Goal: Task Accomplishment & Management: Use online tool/utility

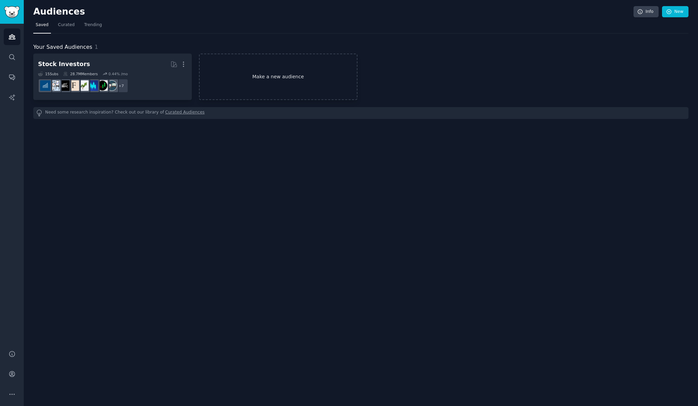
click at [266, 81] on link "Make a new audience" at bounding box center [278, 77] width 158 height 46
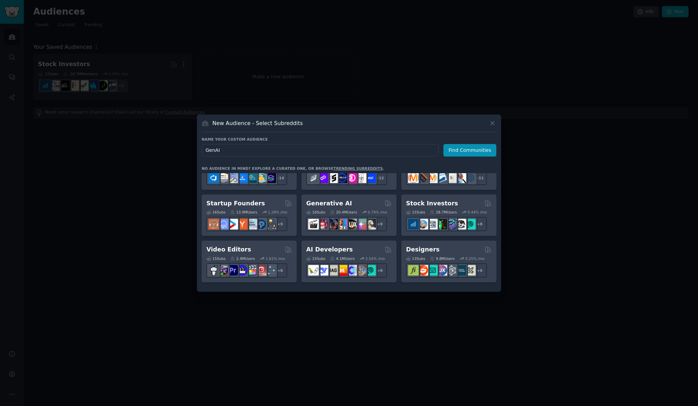
scroll to position [64, 0]
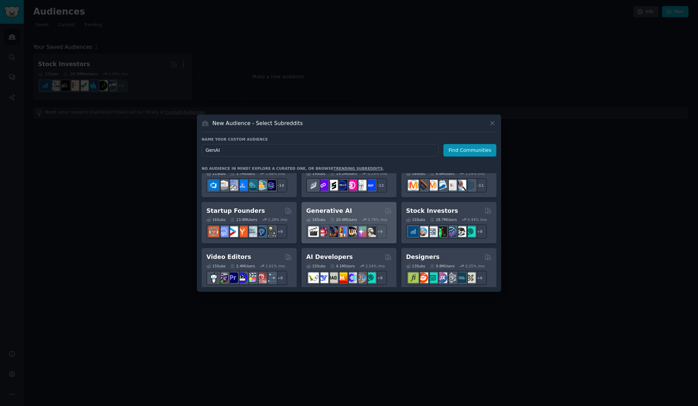
type input "GenAI"
click at [361, 213] on div "Generative AI" at bounding box center [349, 211] width 86 height 8
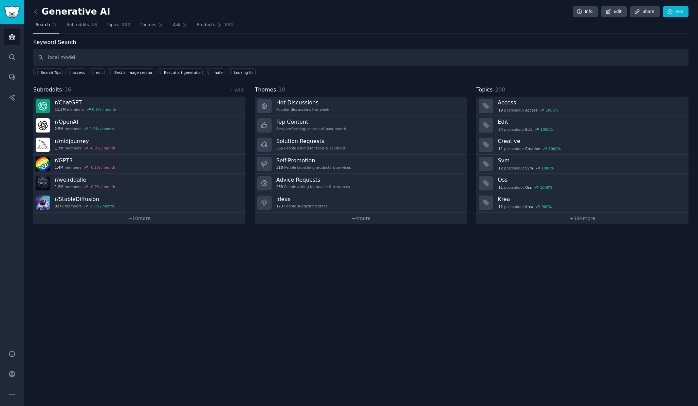
type input "local model"
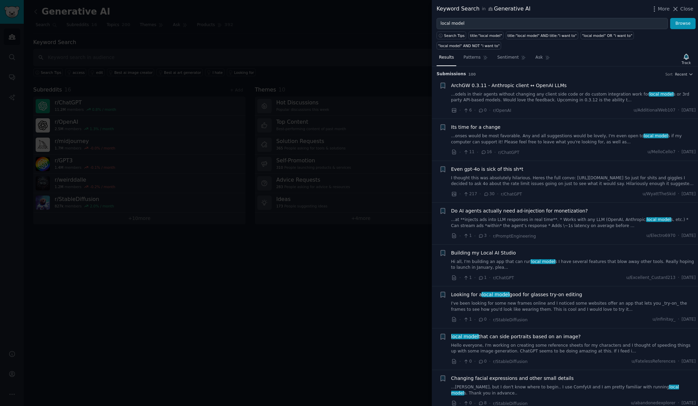
click at [506, 94] on link "...odels in their agents without changing any client side code or do custom int…" at bounding box center [573, 98] width 245 height 12
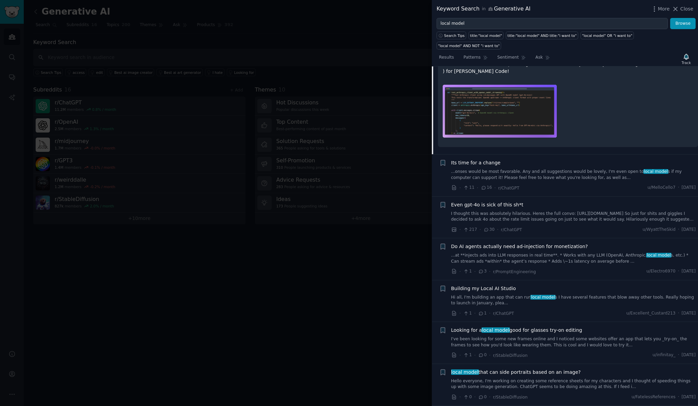
scroll to position [132, 0]
click at [511, 177] on link "...onses would be most favorable. Any and all suggestions would be lovely, I'm …" at bounding box center [573, 176] width 245 height 12
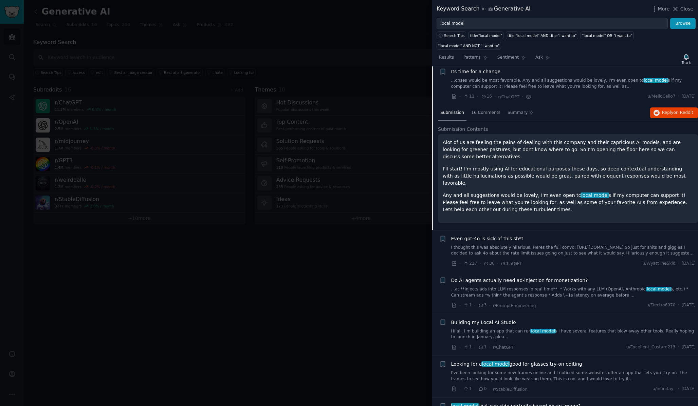
scroll to position [53, 0]
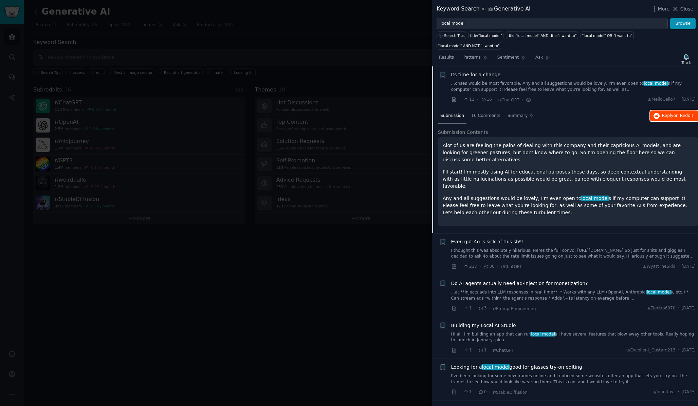
click at [663, 120] on button "Reply on Reddit" at bounding box center [674, 116] width 48 height 11
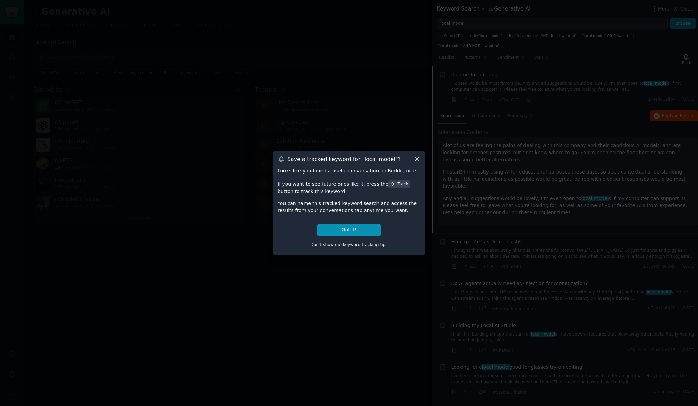
click at [416, 159] on icon at bounding box center [417, 160] width 4 height 4
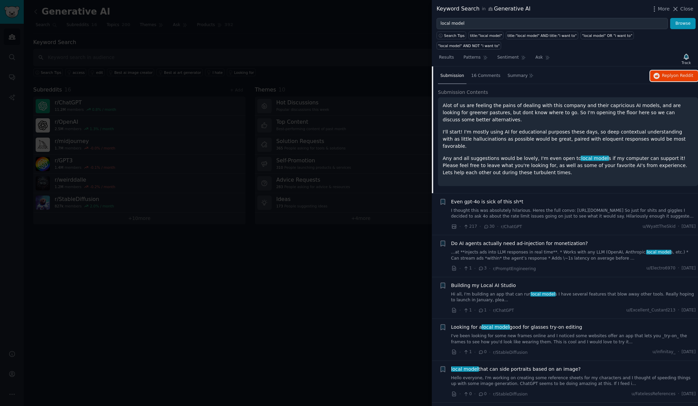
scroll to position [93, 0]
click at [515, 249] on link "...at **injects ads into LLM responses in real time**. * Works with any LLM (Op…" at bounding box center [573, 255] width 245 height 12
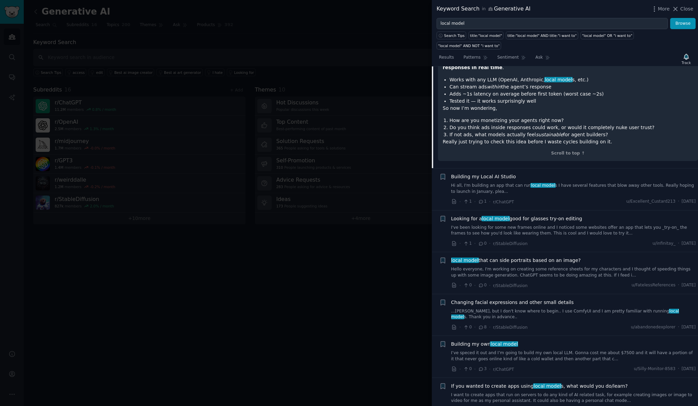
scroll to position [264, 0]
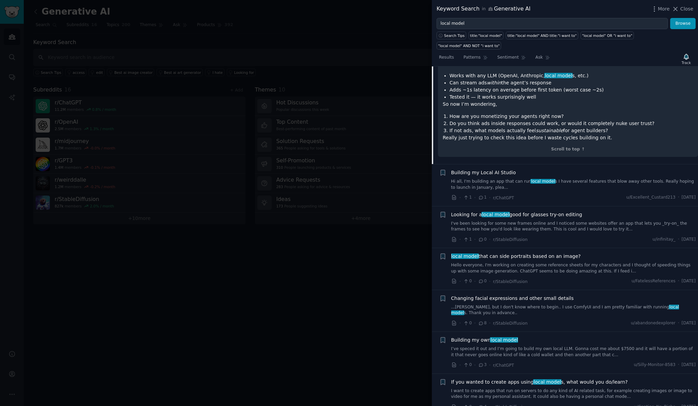
click at [561, 179] on link "Hi all, I'm building an app that can run local model s I have several features …" at bounding box center [573, 185] width 245 height 12
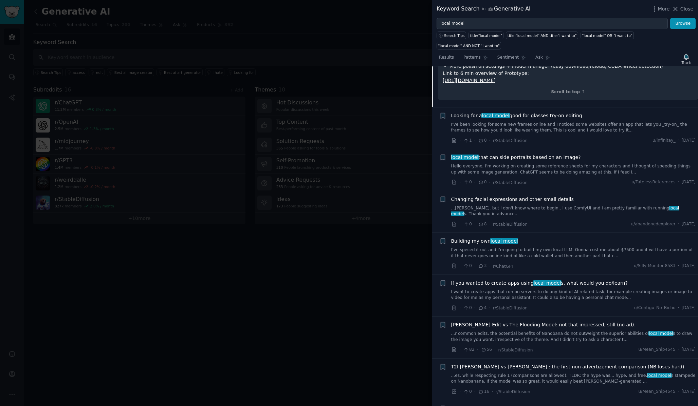
scroll to position [512, 0]
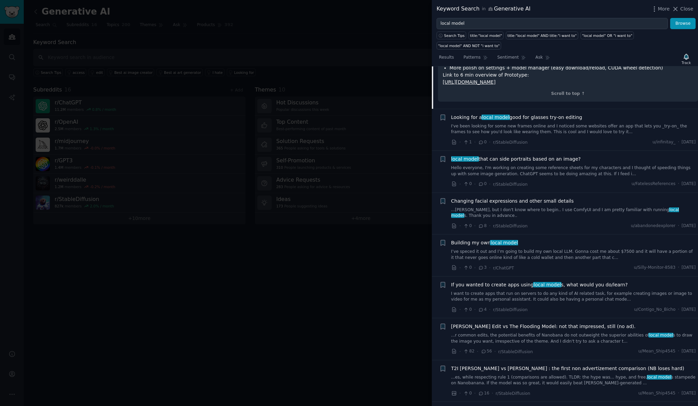
click at [536, 165] on link "Hello everyone, I'm working on creating some reference sheets for my characters…" at bounding box center [573, 171] width 245 height 12
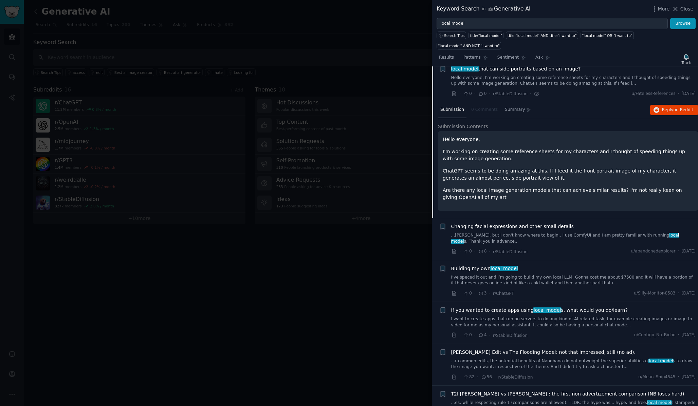
scroll to position [262, 0]
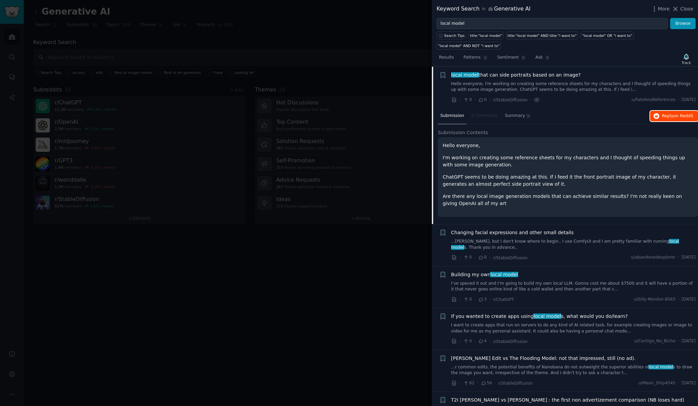
click at [658, 116] on button "Reply on Reddit" at bounding box center [674, 116] width 48 height 11
click at [552, 283] on link "I’ve speced it out and I’m going to build my own local LLM. Gonna cost me about…" at bounding box center [573, 287] width 245 height 12
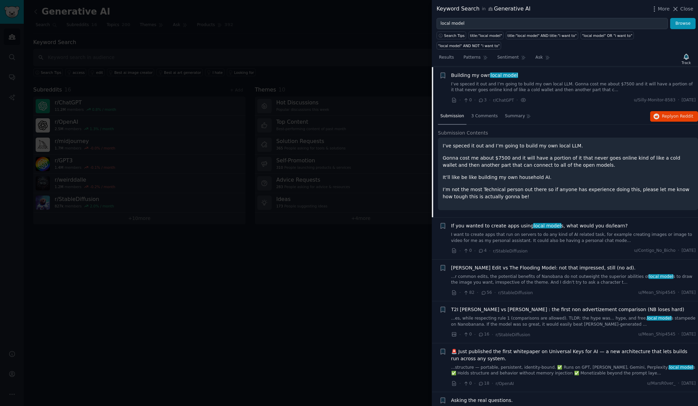
scroll to position [346, 0]
click at [526, 237] on link "I want to create apps that run on servers to do any kind of AI related task, fo…" at bounding box center [573, 238] width 245 height 12
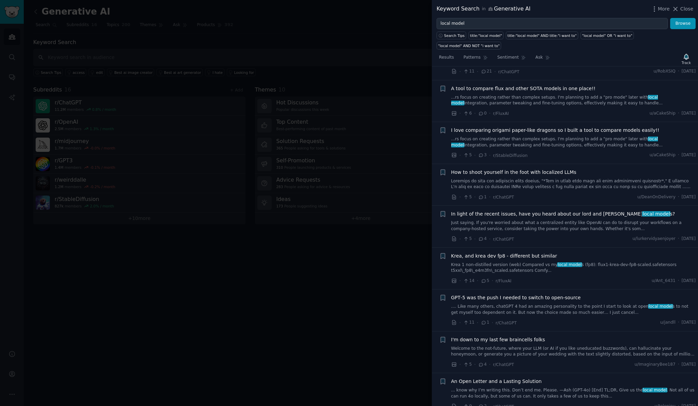
scroll to position [951, 0]
